Goal: Task Accomplishment & Management: Complete application form

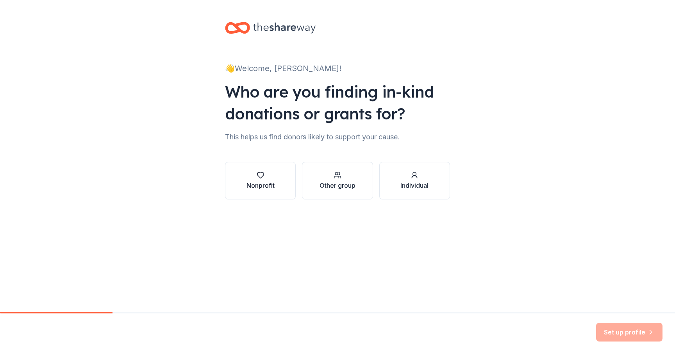
click at [278, 184] on button "Nonprofit" at bounding box center [260, 180] width 71 height 37
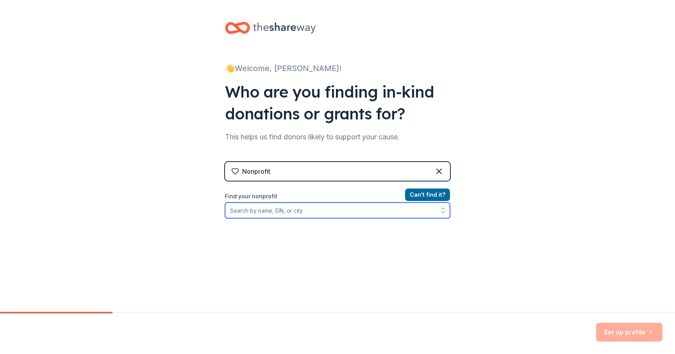
click at [400, 215] on input "Find your nonprofit" at bounding box center [337, 211] width 225 height 16
type input "The Warrior's Keep"
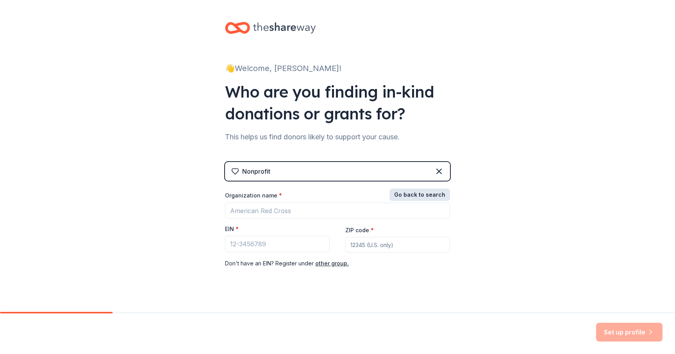
click at [418, 196] on button "Go back to search" at bounding box center [419, 195] width 61 height 12
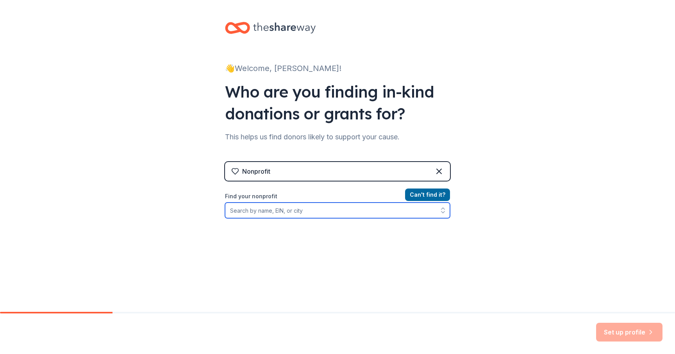
click at [386, 210] on input "Find your nonprofit" at bounding box center [337, 211] width 225 height 16
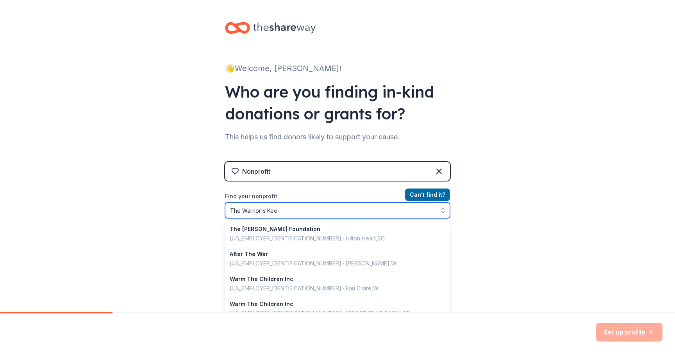
type input "The Warrior's Keep"
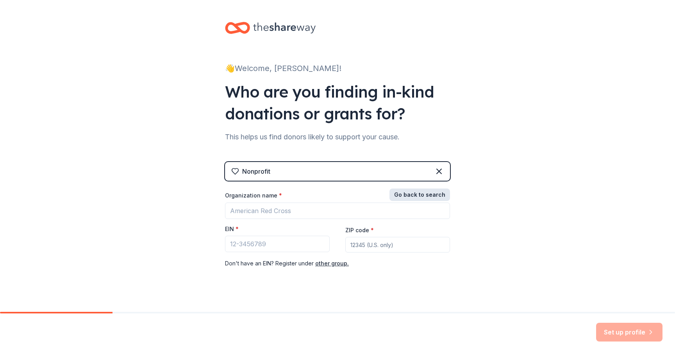
click at [421, 192] on button "Go back to search" at bounding box center [419, 195] width 61 height 12
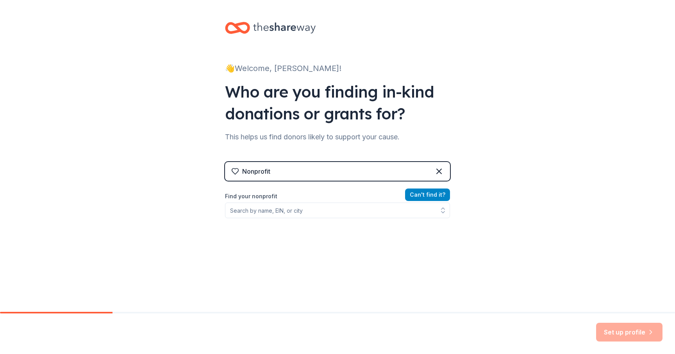
click at [421, 192] on button "Can ' t find it?" at bounding box center [427, 195] width 45 height 12
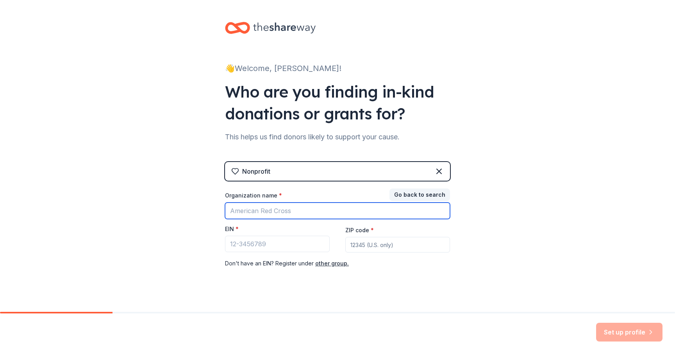
click at [342, 209] on input "Organization name *" at bounding box center [337, 211] width 225 height 16
type input "The Warrior's Keep"
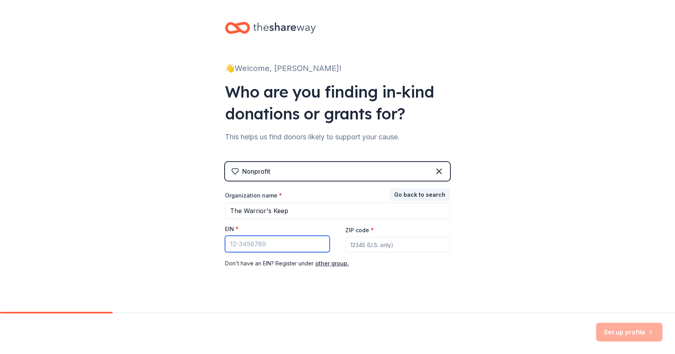
paste input "81-4187566"
type input "81-4187566"
paste input "75069"
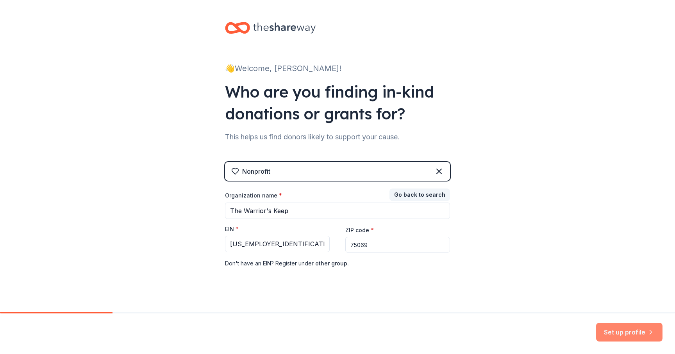
type input "75069"
click at [641, 333] on button "Set up profile" at bounding box center [629, 332] width 66 height 19
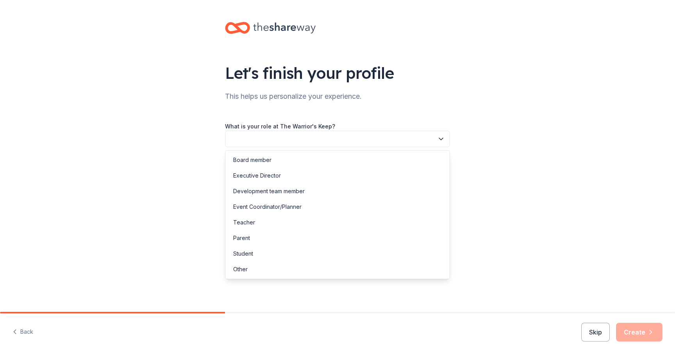
click at [409, 140] on button "button" at bounding box center [337, 139] width 225 height 16
click at [383, 158] on div "Board member" at bounding box center [337, 160] width 221 height 16
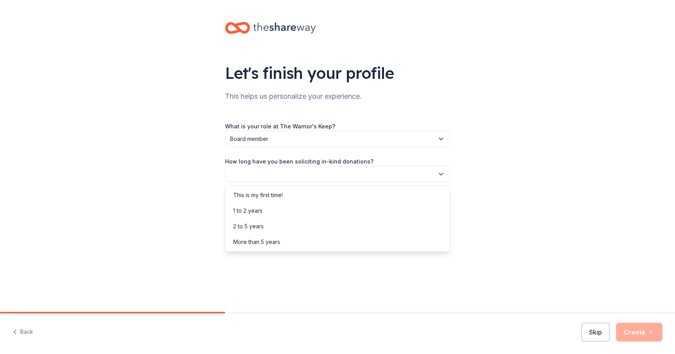
click at [337, 175] on button "button" at bounding box center [337, 174] width 225 height 16
click at [297, 195] on div "This is my first time!" at bounding box center [337, 195] width 221 height 16
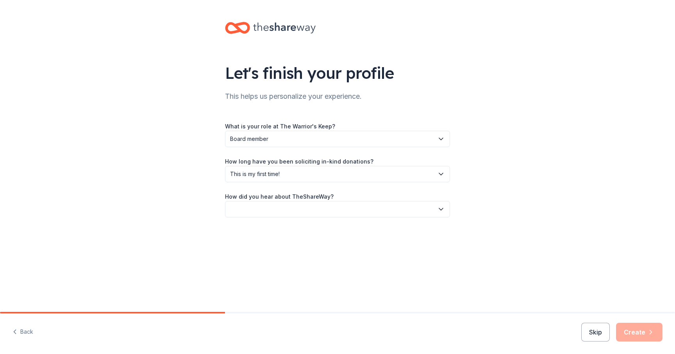
click at [272, 210] on button "button" at bounding box center [337, 209] width 225 height 16
click at [263, 244] on div "Online search" at bounding box center [251, 245] width 36 height 9
click at [647, 333] on icon "button" at bounding box center [650, 332] width 8 height 8
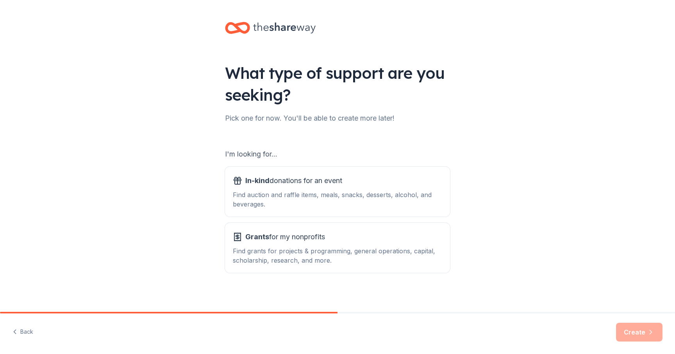
scroll to position [3, 0]
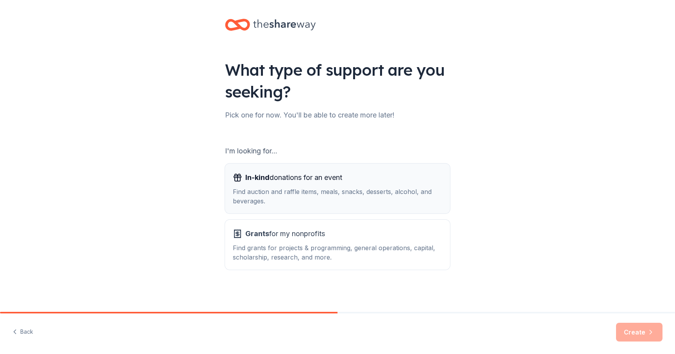
click at [401, 186] on div "In-kind donations for an event Find auction and raffle items, meals, snacks, de…" at bounding box center [337, 188] width 209 height 34
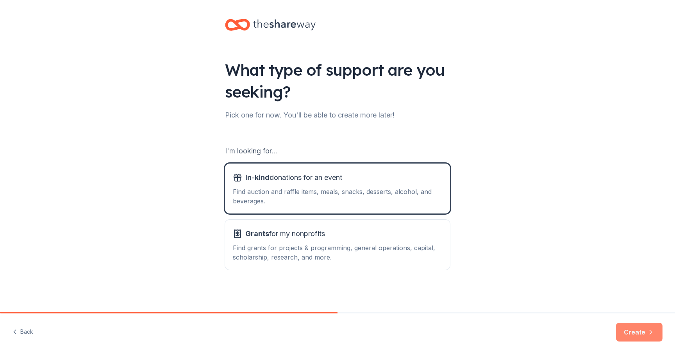
click at [625, 331] on button "Create" at bounding box center [639, 332] width 46 height 19
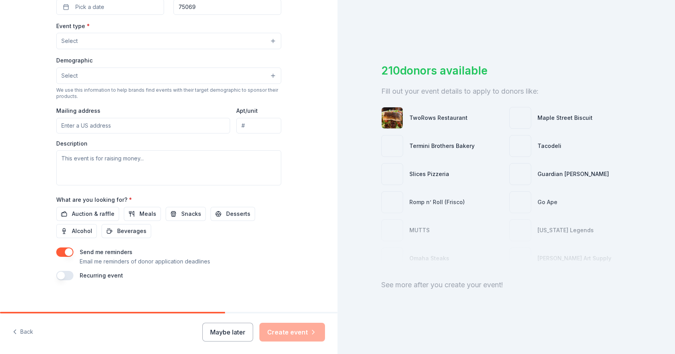
scroll to position [208, 0]
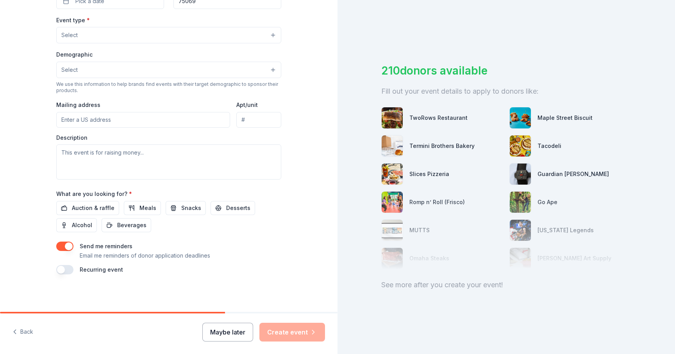
click at [231, 329] on button "Maybe later" at bounding box center [227, 332] width 51 height 19
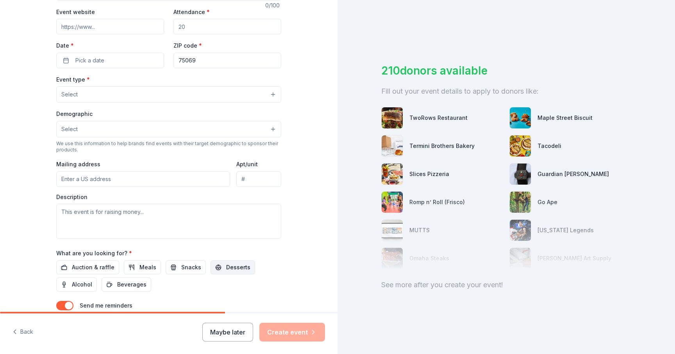
scroll to position [0, 0]
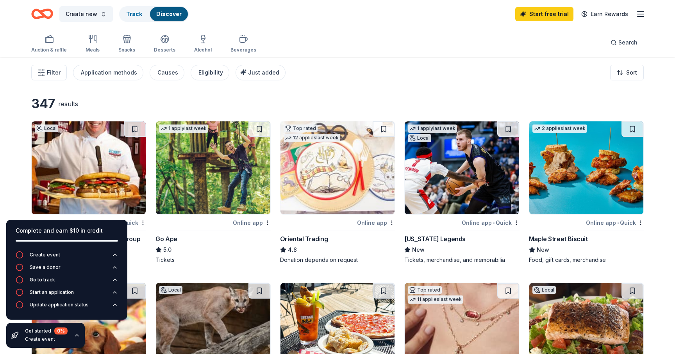
click at [75, 336] on icon "button" at bounding box center [77, 335] width 6 height 6
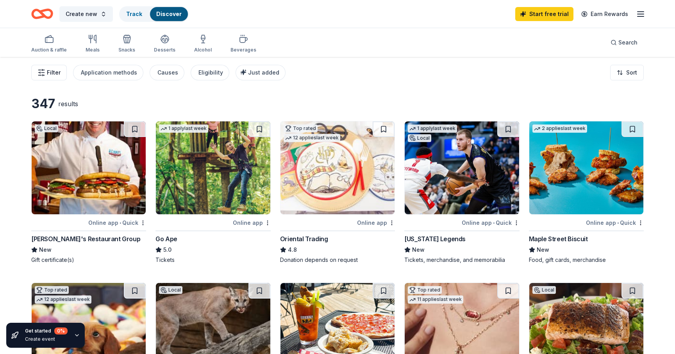
click at [37, 75] on icon "button" at bounding box center [41, 73] width 8 height 8
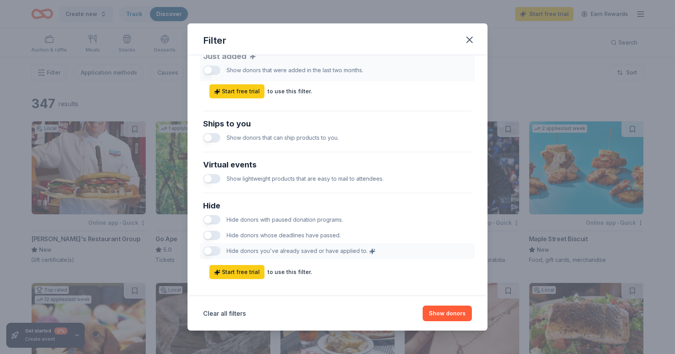
scroll to position [326, 0]
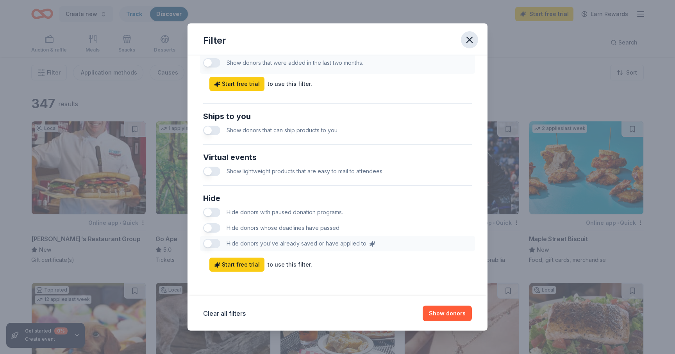
click at [466, 37] on icon "button" at bounding box center [468, 39] width 5 height 5
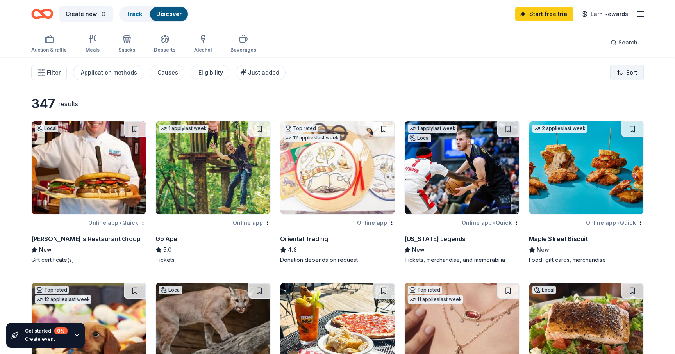
click at [619, 75] on html "Create new Track Discover Start free trial Earn Rewards Auction & raffle Meals …" at bounding box center [337, 177] width 675 height 354
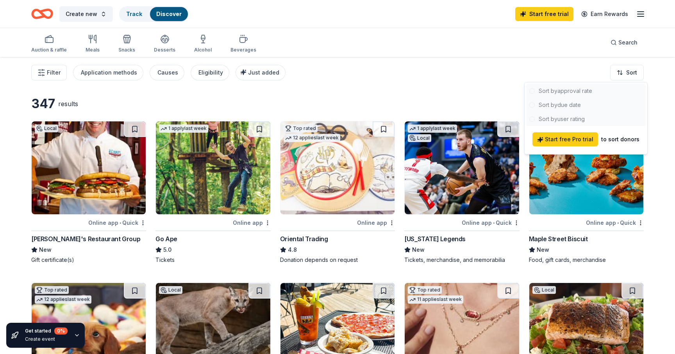
click at [514, 81] on html "Create new Track Discover Start free trial Earn Rewards Auction & raffle Meals …" at bounding box center [337, 177] width 675 height 354
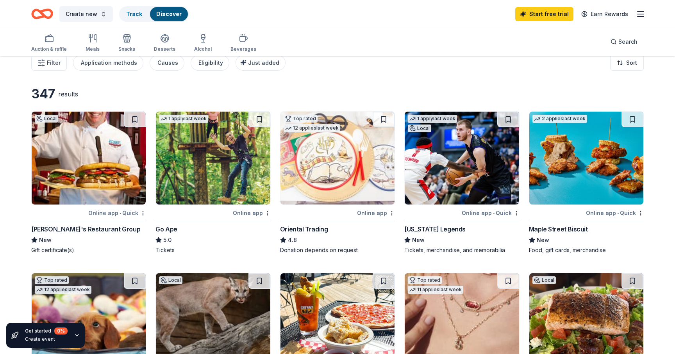
scroll to position [0, 0]
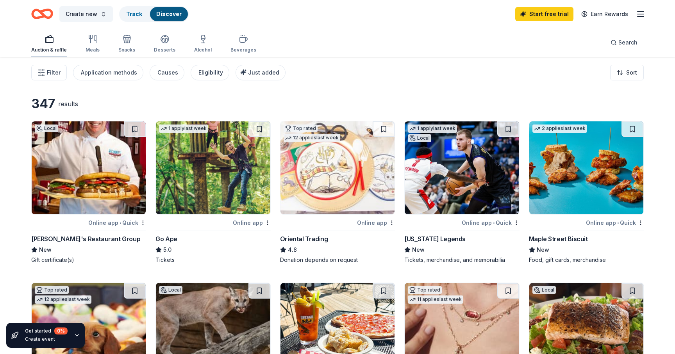
click at [51, 43] on rect "button" at bounding box center [49, 39] width 8 height 5
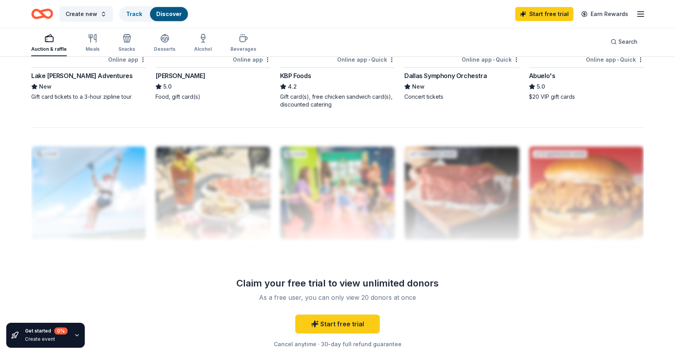
scroll to position [749, 0]
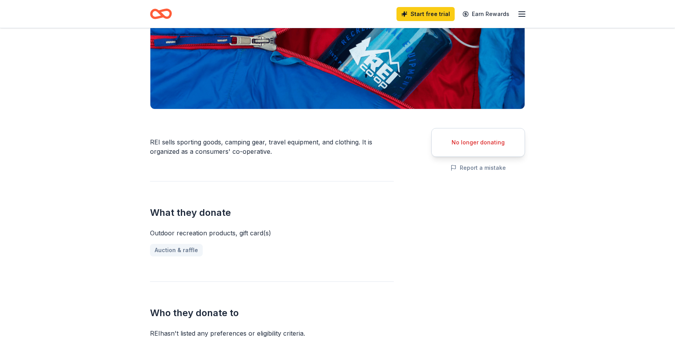
scroll to position [131, 0]
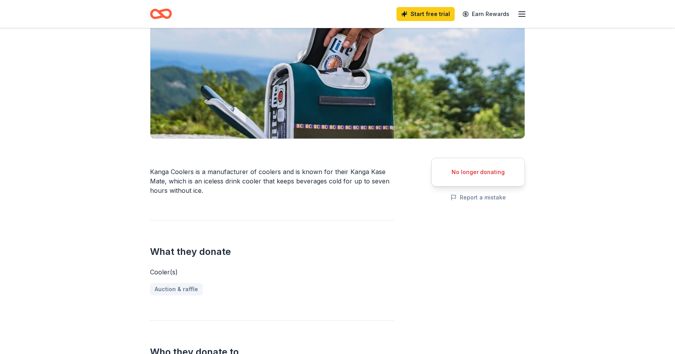
scroll to position [98, 0]
